Goal: Information Seeking & Learning: Learn about a topic

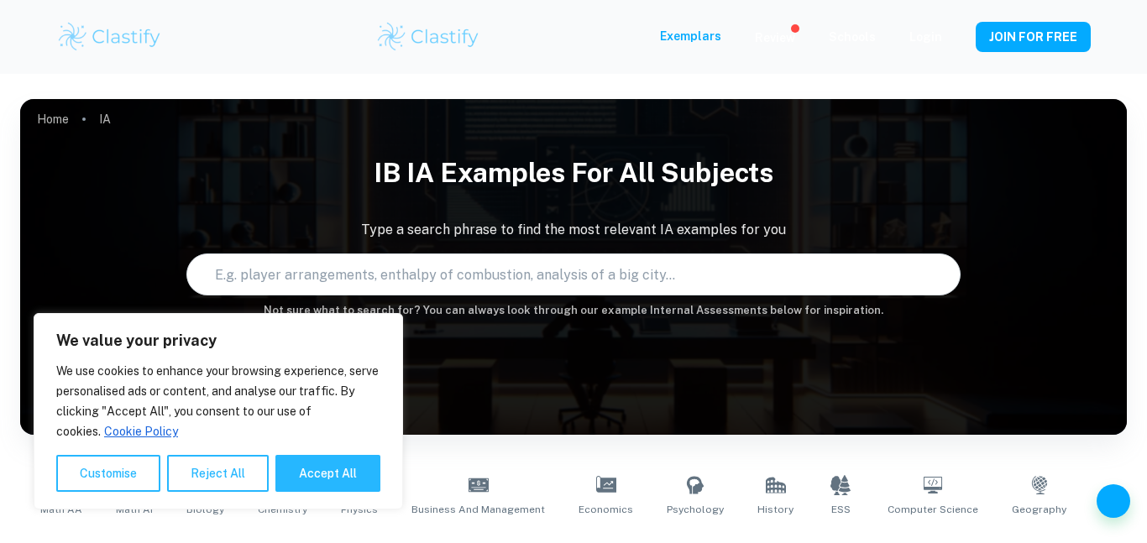
click at [234, 477] on button "Reject All" at bounding box center [218, 473] width 102 height 37
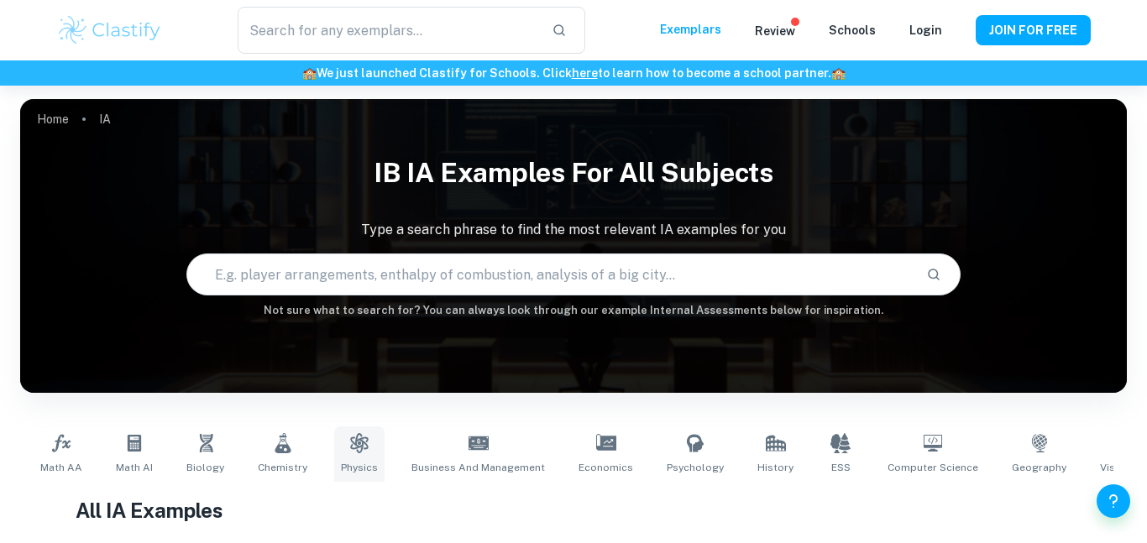
click at [352, 452] on icon at bounding box center [359, 443] width 18 height 20
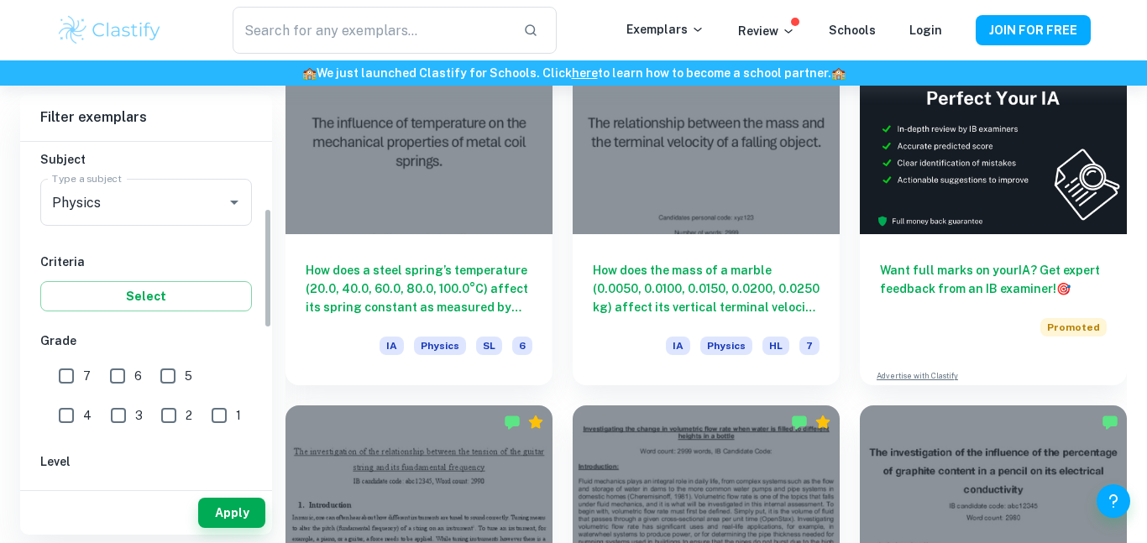
scroll to position [189, 0]
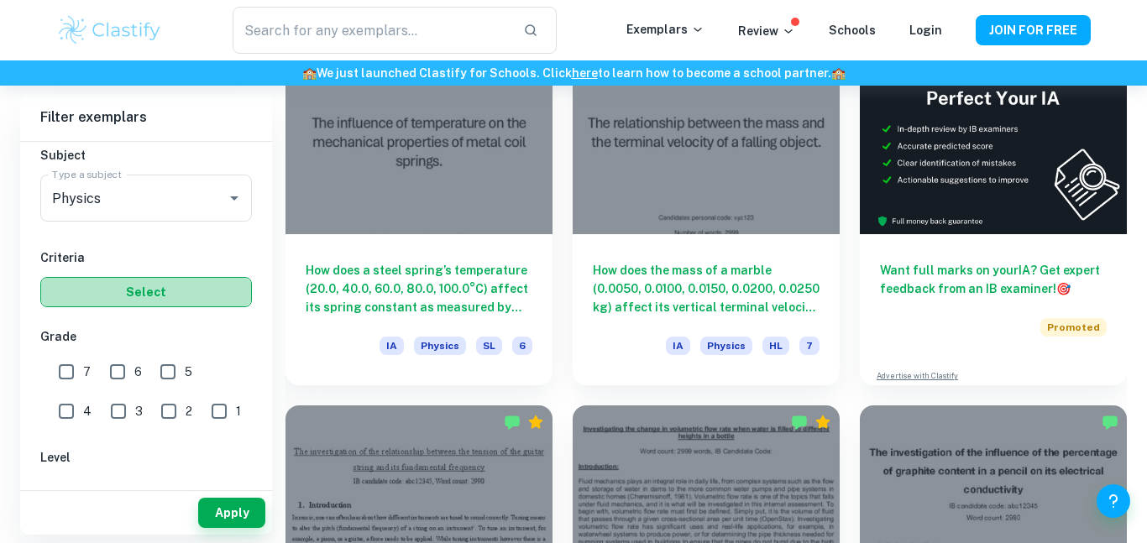
click at [206, 297] on button "Select" at bounding box center [146, 292] width 212 height 30
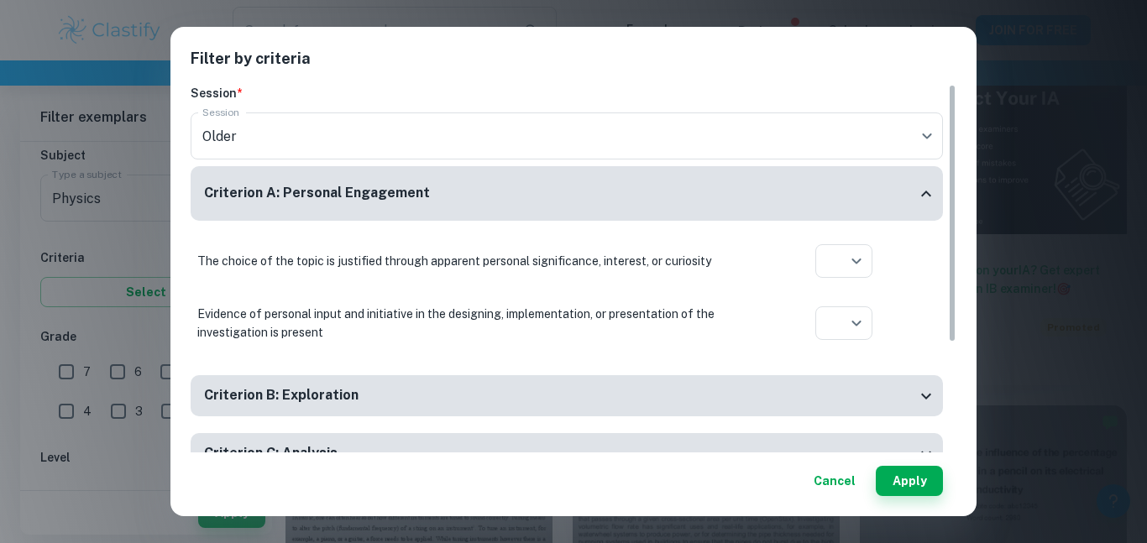
click at [133, 275] on div "Filter by criteria Session * Session Older current Session Criterion A: Persona…" at bounding box center [573, 271] width 1147 height 543
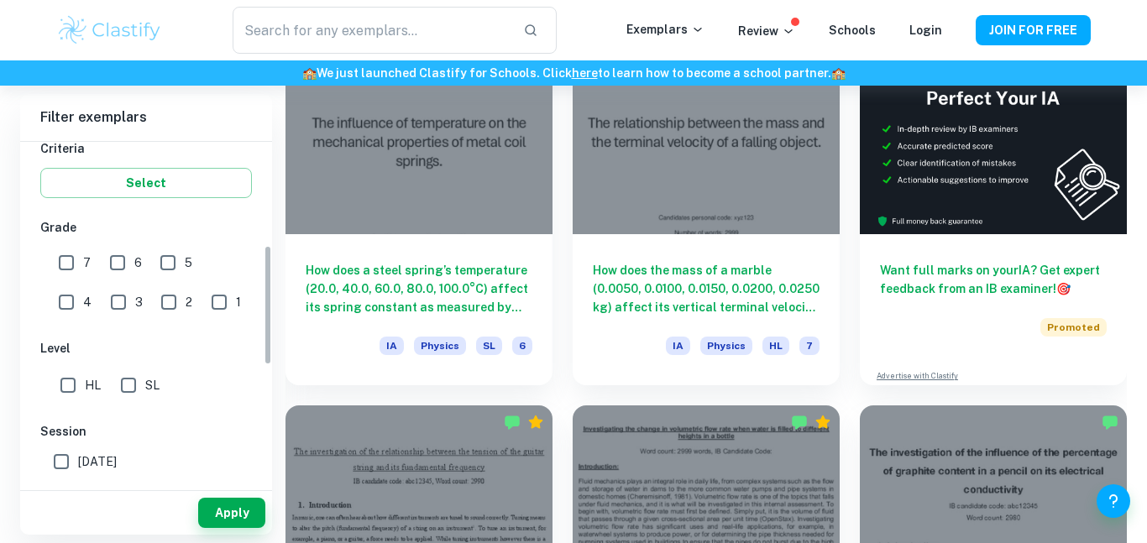
scroll to position [301, 0]
click at [71, 382] on input "HL" at bounding box center [68, 383] width 34 height 34
checkbox input "true"
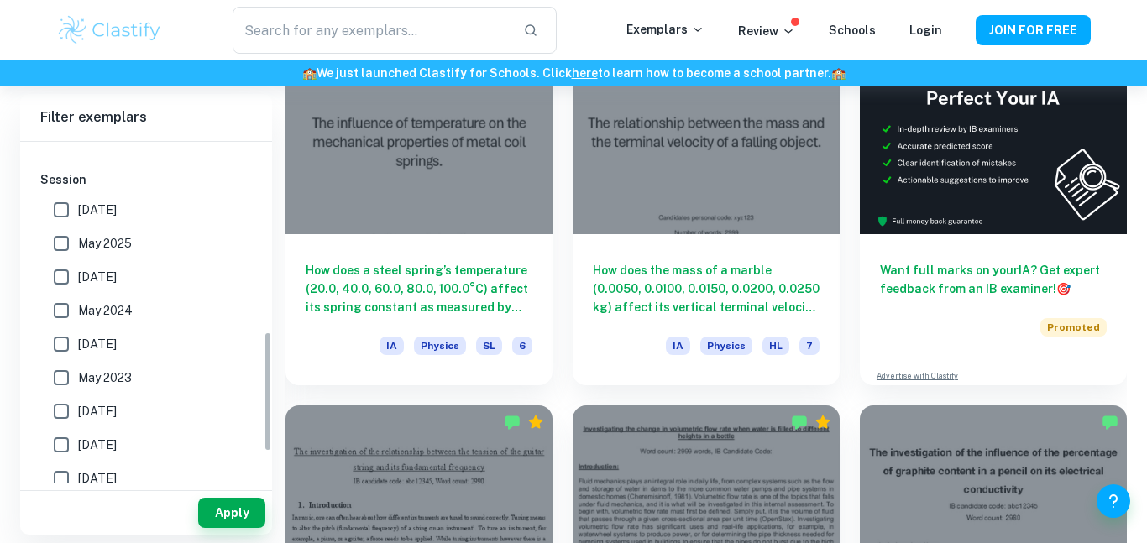
scroll to position [552, 0]
click at [220, 512] on button "Apply" at bounding box center [231, 513] width 67 height 30
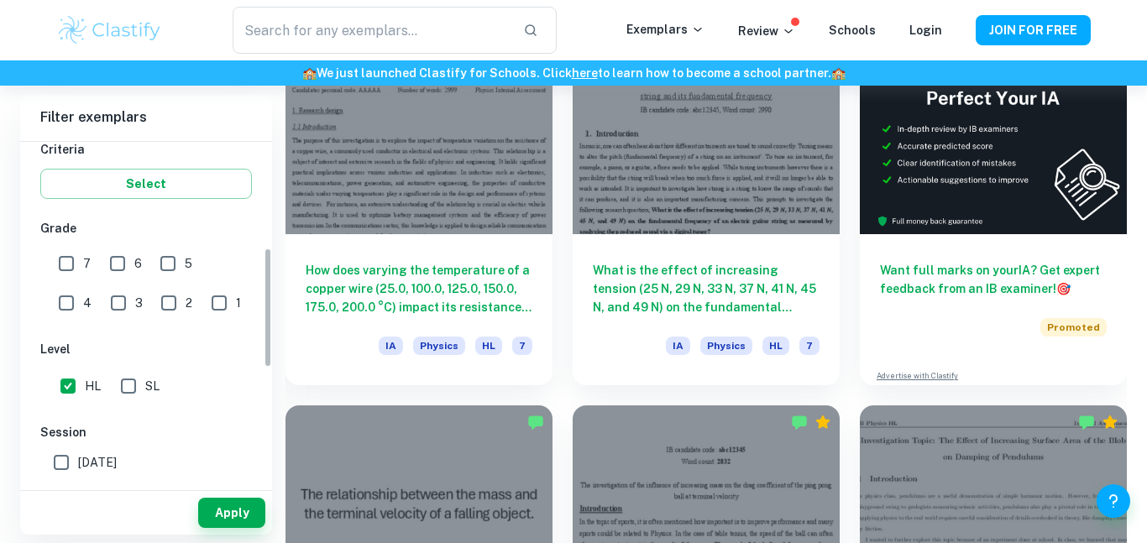
scroll to position [275, 0]
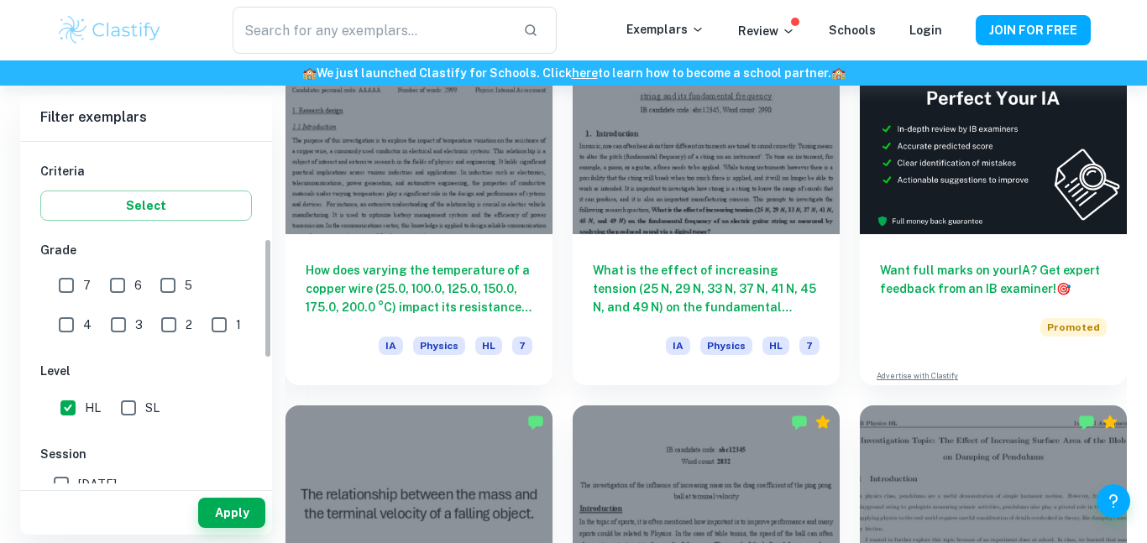
click at [69, 284] on input "7" at bounding box center [67, 286] width 34 height 34
checkbox input "true"
click at [220, 525] on button "Apply" at bounding box center [231, 513] width 67 height 30
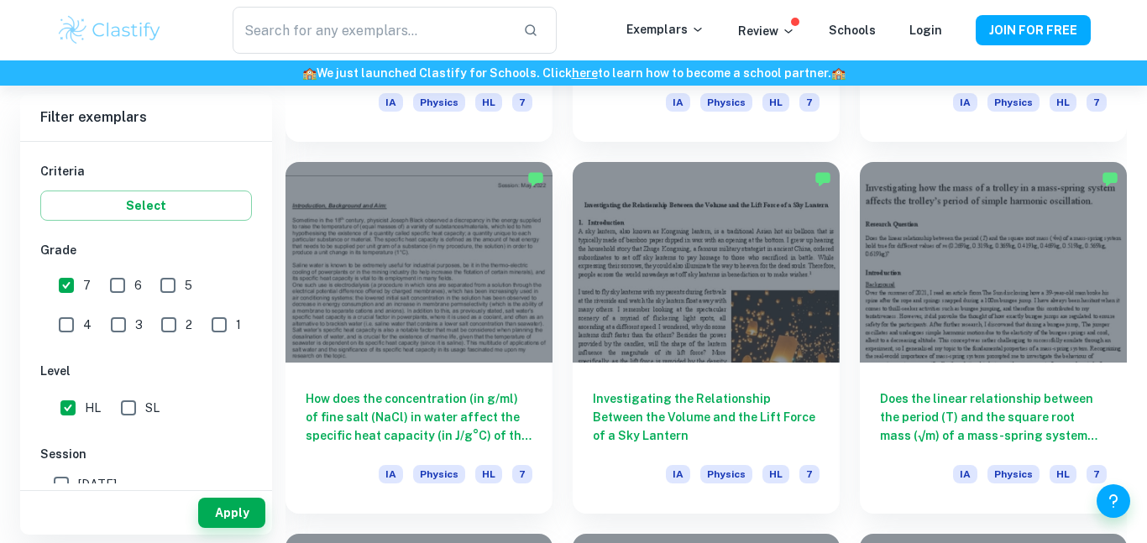
scroll to position [3745, 0]
click at [568, 336] on div "Investigating the Relationship Between the Volume and the Lift Force of a Sky L…" at bounding box center [695, 328] width 287 height 371
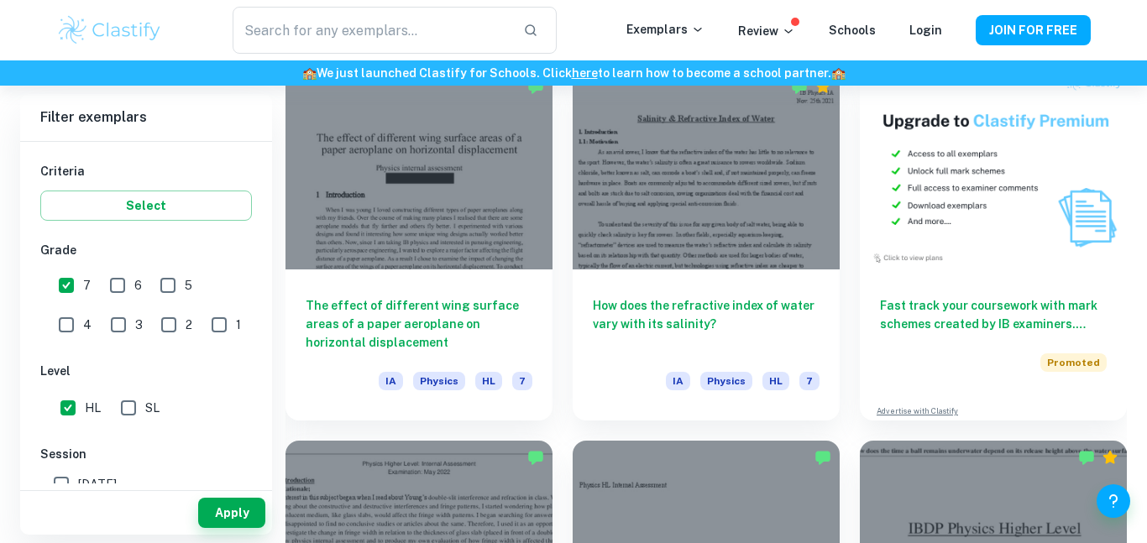
scroll to position [4955, 0]
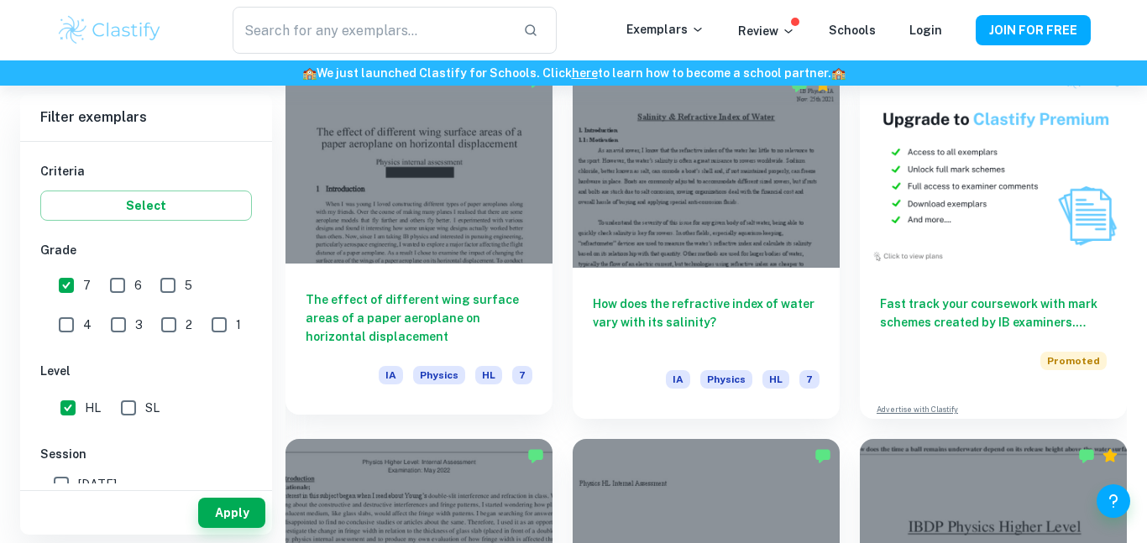
click at [499, 332] on h6 "The effect of different wing surface areas of a paper aeroplane on horizontal d…" at bounding box center [419, 317] width 227 height 55
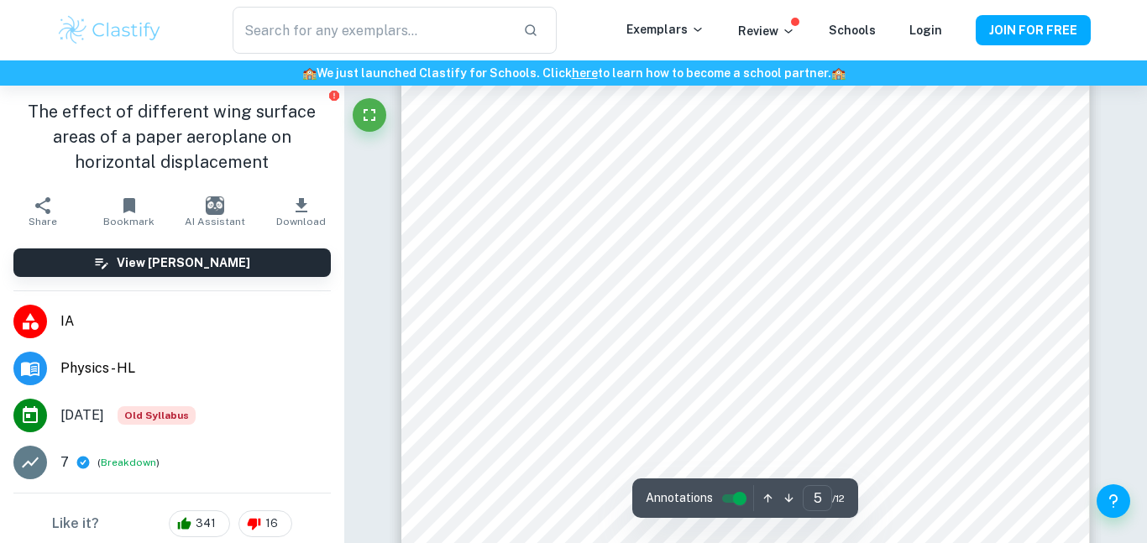
scroll to position [4575, 0]
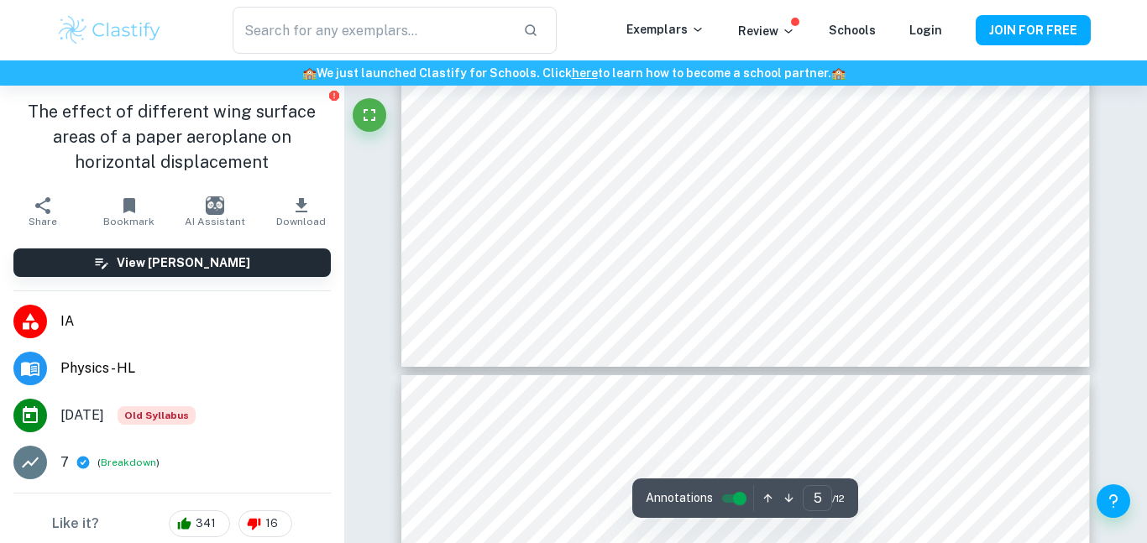
type input "6"
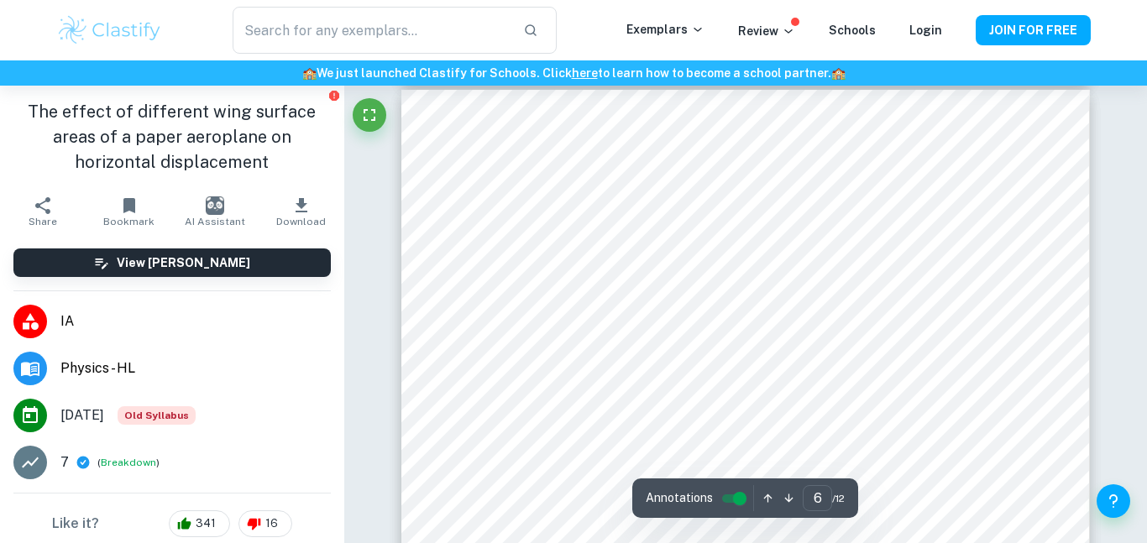
scroll to position [5141, 0]
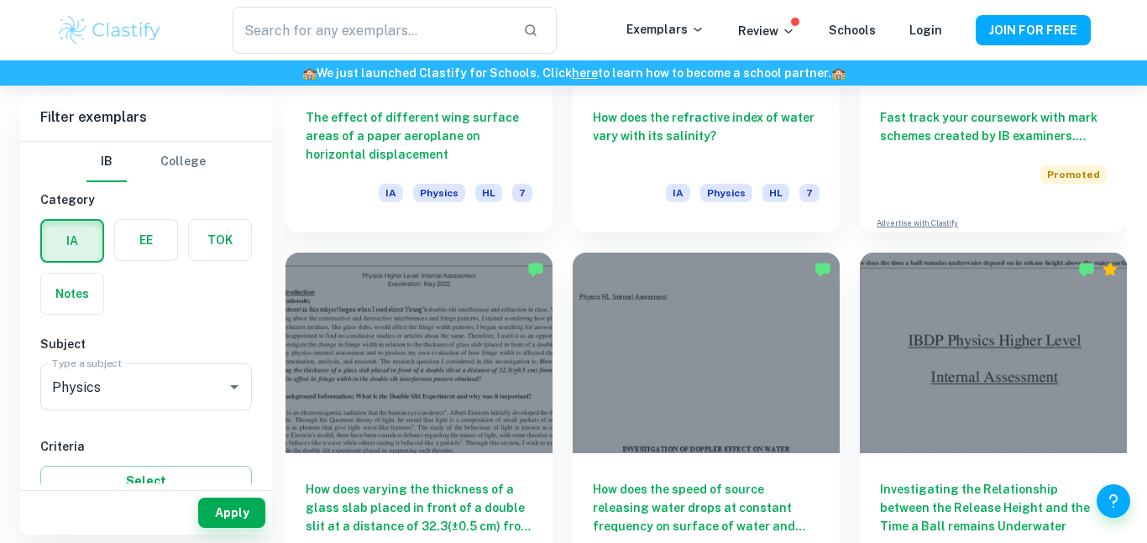
scroll to position [4955, 0]
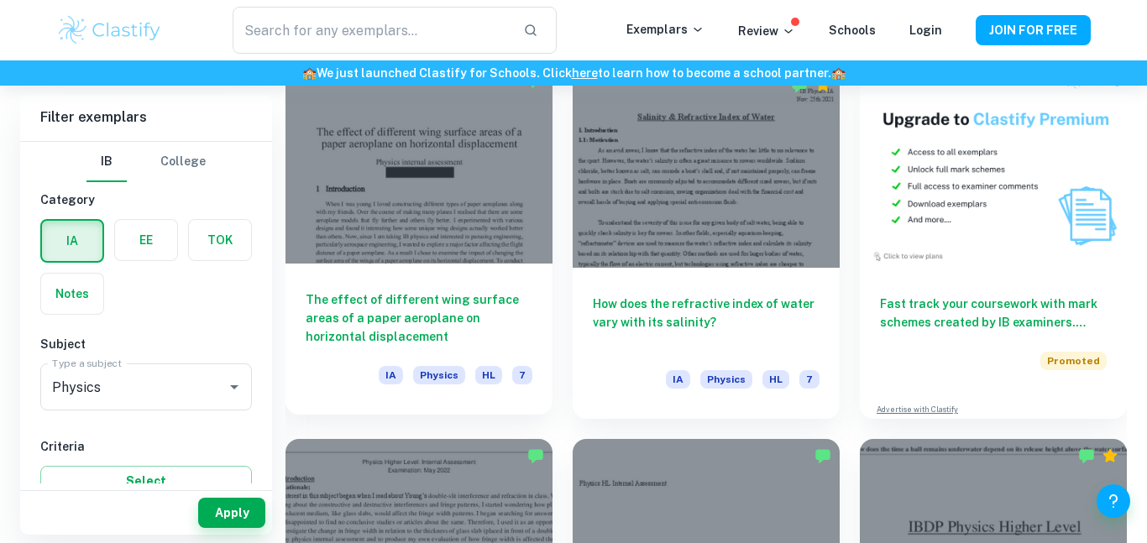
click at [342, 309] on h6 "The effect of different wing surface areas of a paper aeroplane on horizontal d…" at bounding box center [419, 317] width 227 height 55
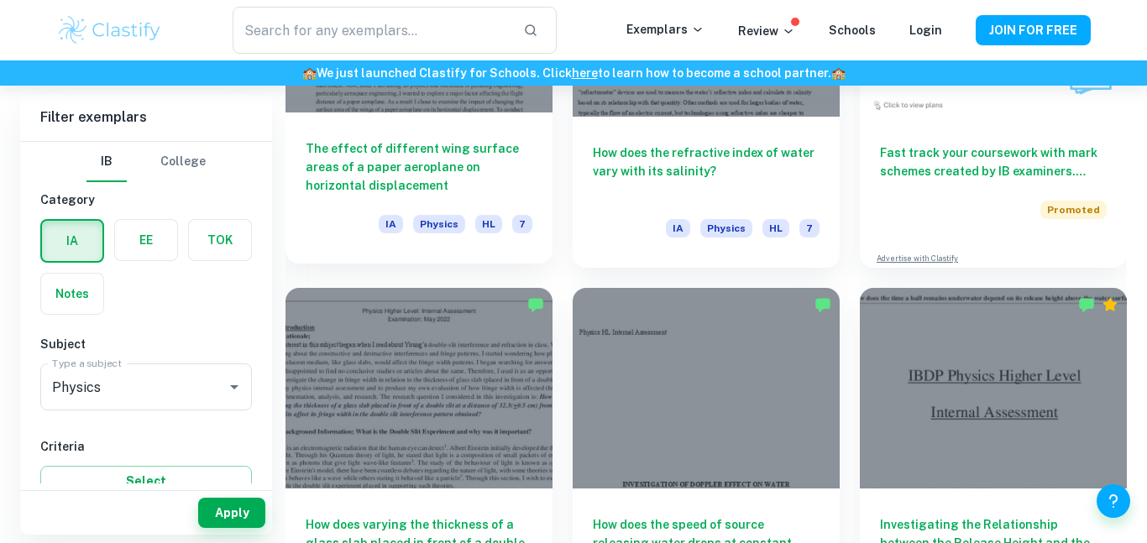
scroll to position [5275, 0]
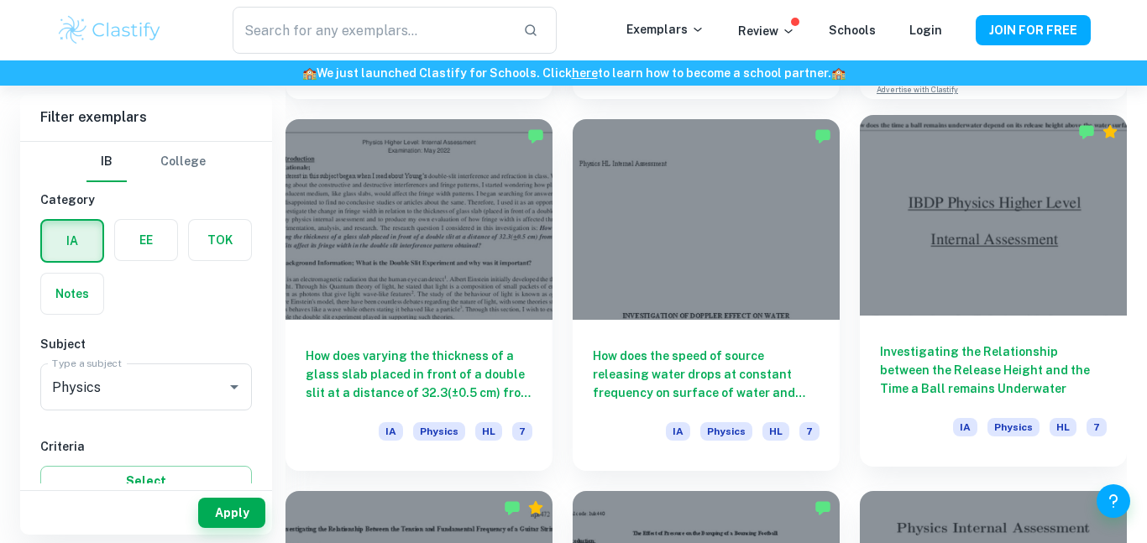
click at [911, 374] on h6 "Investigating the Relationship between the Release Height and the Time a Ball r…" at bounding box center [993, 369] width 227 height 55
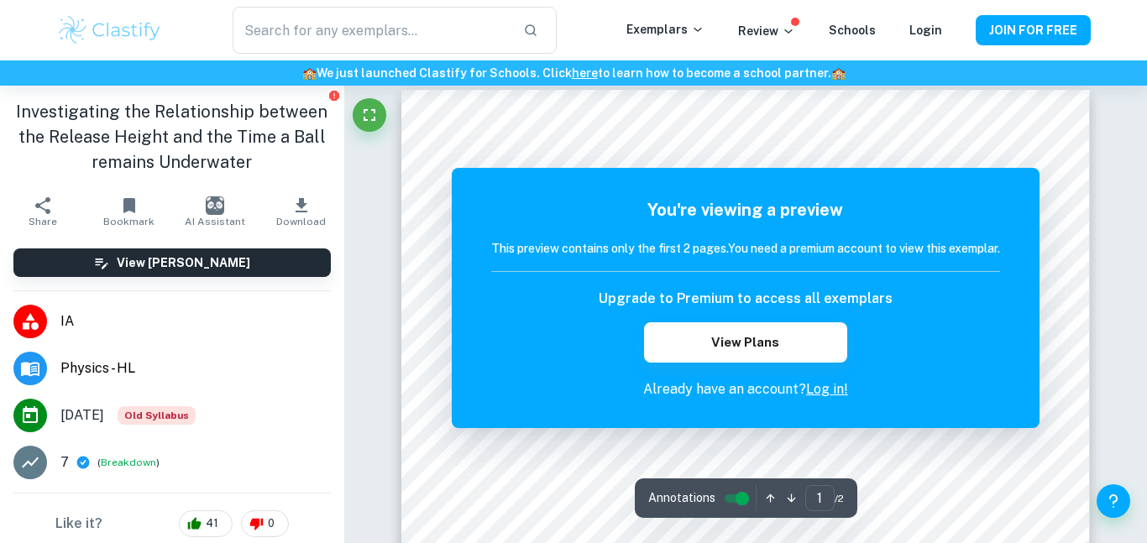
scroll to position [6, 0]
click at [211, 157] on h1 "Investigating the Relationship between the Release Height and the Time a Ball r…" at bounding box center [171, 137] width 317 height 76
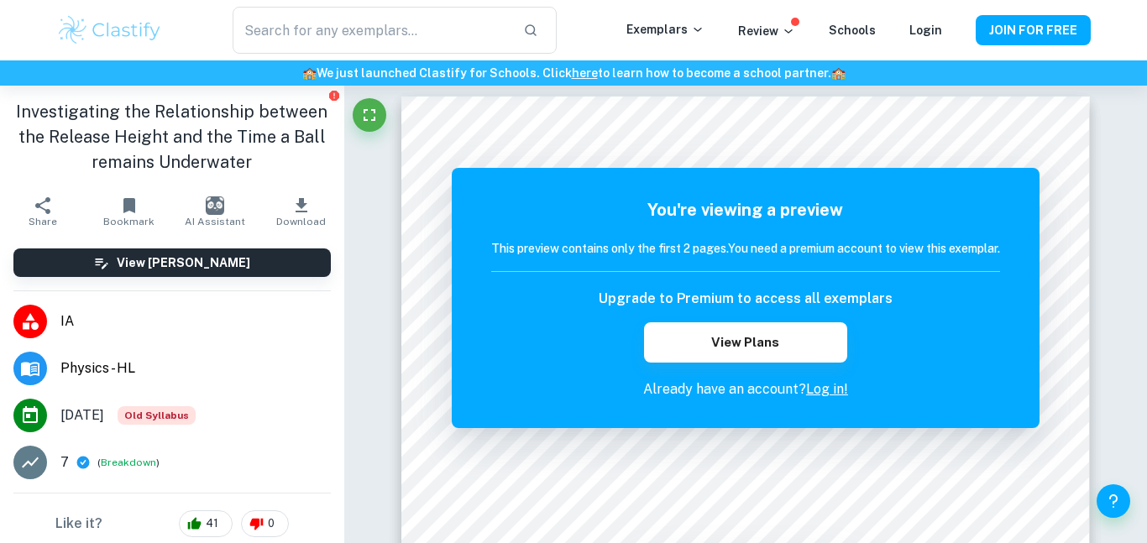
click at [211, 157] on h1 "Investigating the Relationship between the Release Height and the Time a Ball r…" at bounding box center [171, 137] width 317 height 76
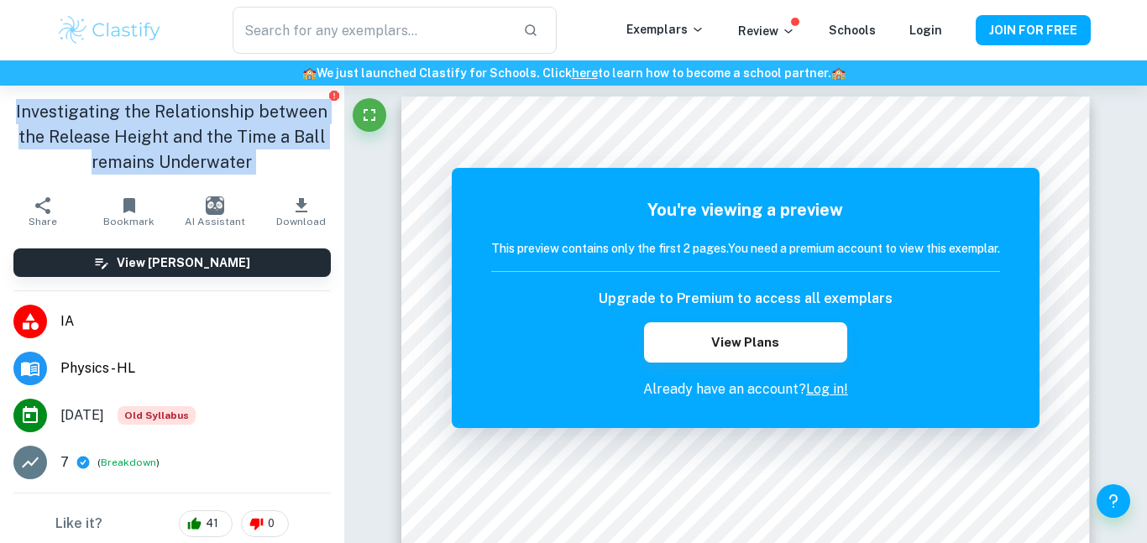
copy aside "Investigating the Relationship between the Release Height and the Time a Ball r…"
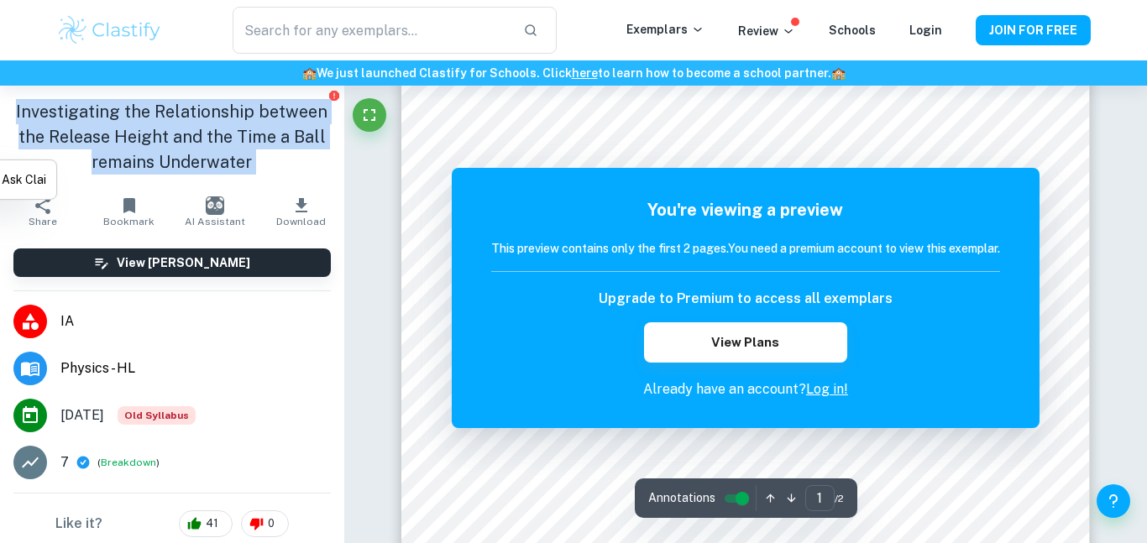
scroll to position [0, 0]
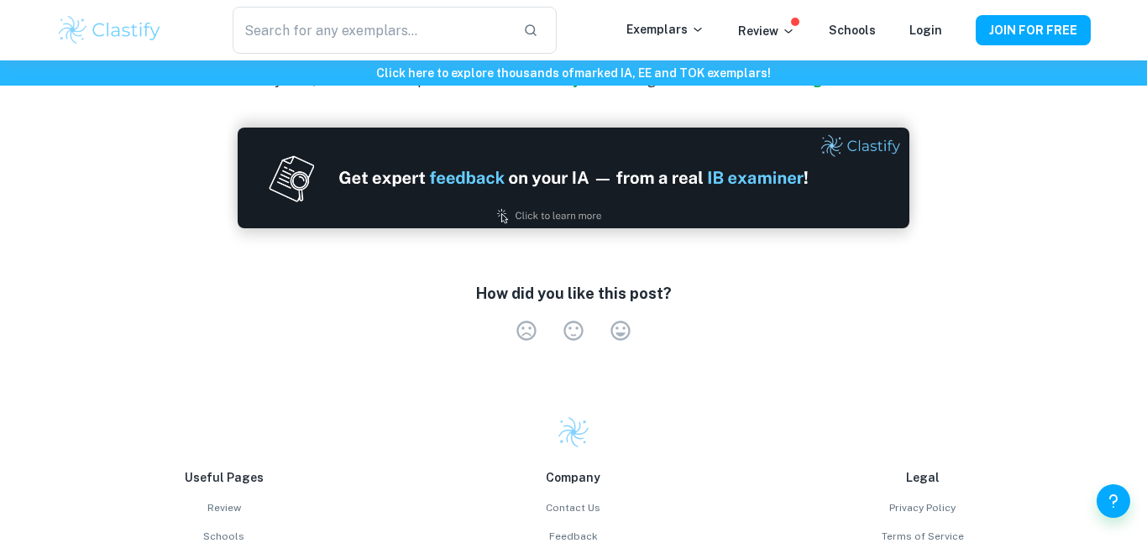
scroll to position [3317, 0]
